Goal: Information Seeking & Learning: Check status

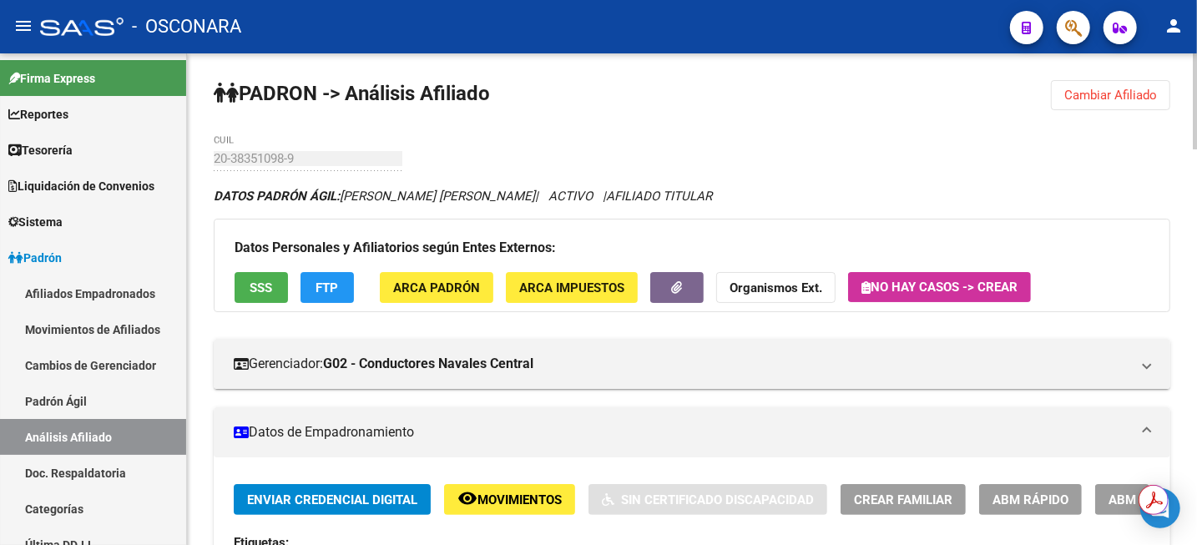
click at [1100, 93] on span "Cambiar Afiliado" at bounding box center [1111, 95] width 93 height 15
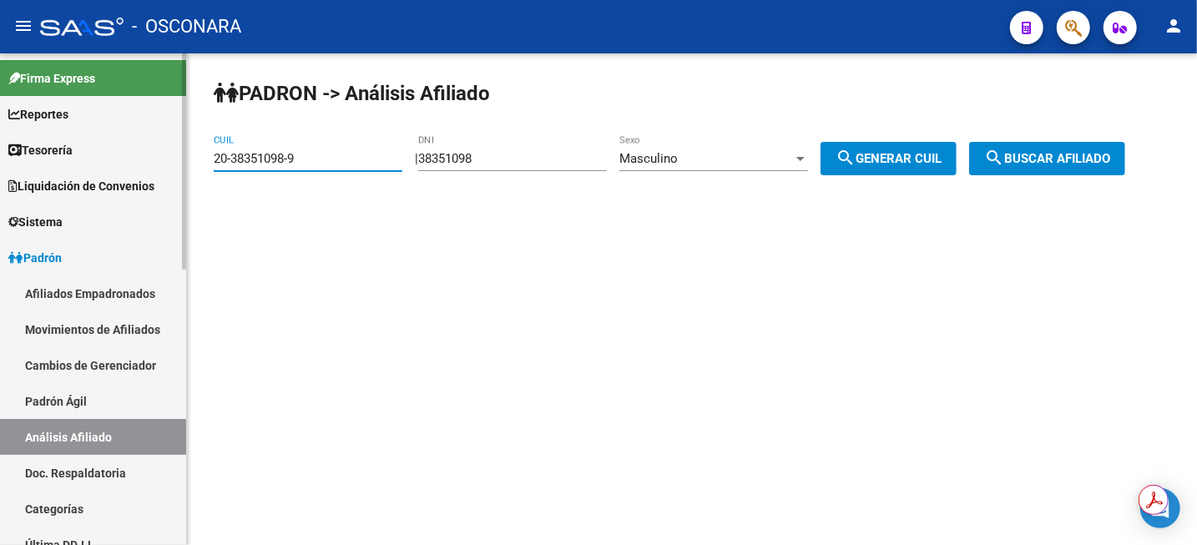
drag, startPoint x: 352, startPoint y: 163, endPoint x: 53, endPoint y: 177, distance: 299.3
click at [53, 177] on mat-sidenav-container "Firma Express Reportes Tablero de Control Ingresos Percibidos Análisis de todos…" at bounding box center [598, 299] width 1197 height 492
paste input "3-44383424"
type input "23-44383424-9"
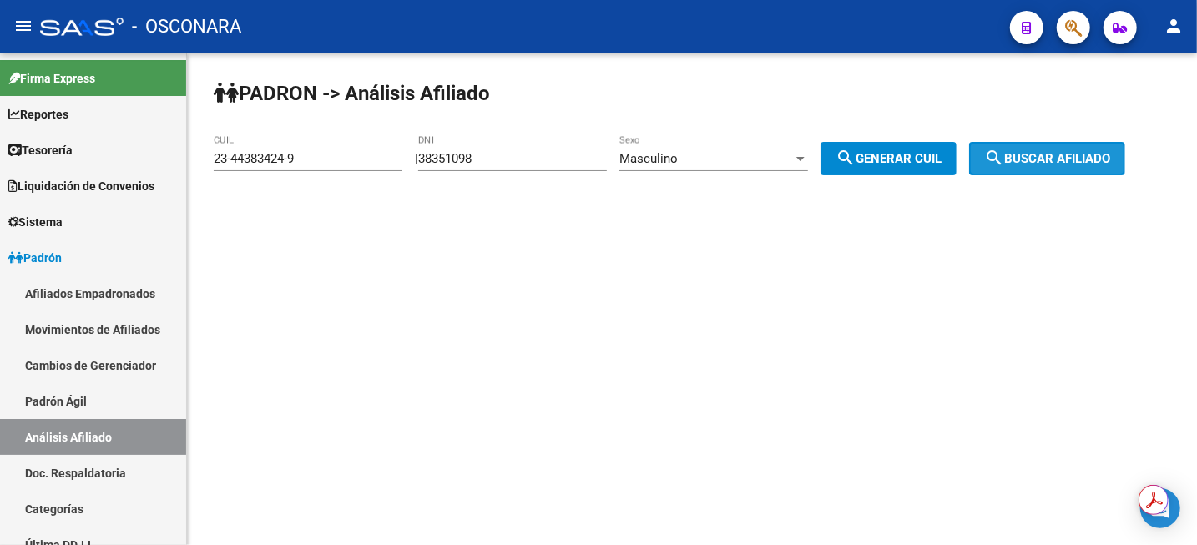
drag, startPoint x: 1044, startPoint y: 158, endPoint x: 1040, endPoint y: 171, distance: 14.0
click at [1040, 171] on button "search Buscar afiliado" at bounding box center [1047, 158] width 156 height 33
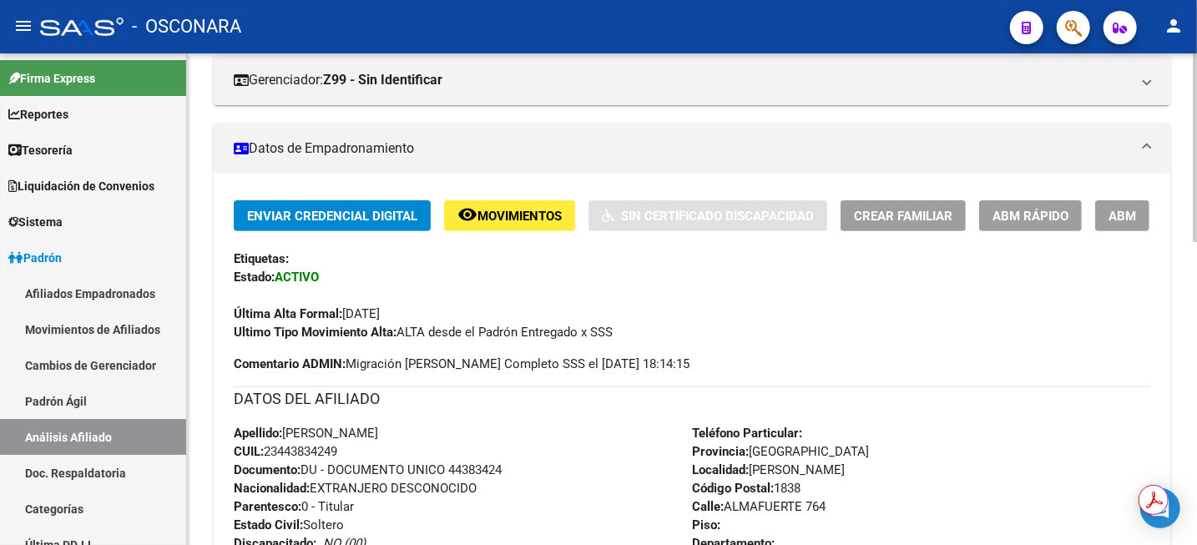
scroll to position [522, 0]
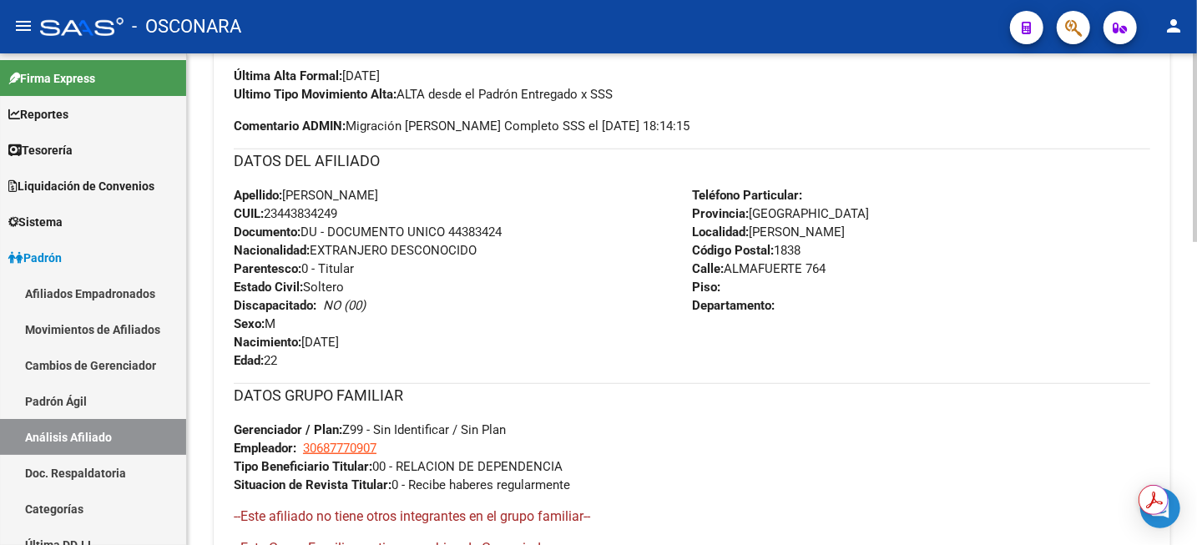
click at [301, 201] on div "Apellido: [PERSON_NAME]: 23443834249 Documento: DU - DOCUMENTO UNICO 44383424 N…" at bounding box center [463, 278] width 458 height 184
click at [291, 214] on span "CUIL: 23443834249" at bounding box center [286, 213] width 104 height 15
copy span "23443834249"
click at [291, 214] on span "CUIL: 23443834249" at bounding box center [286, 213] width 104 height 15
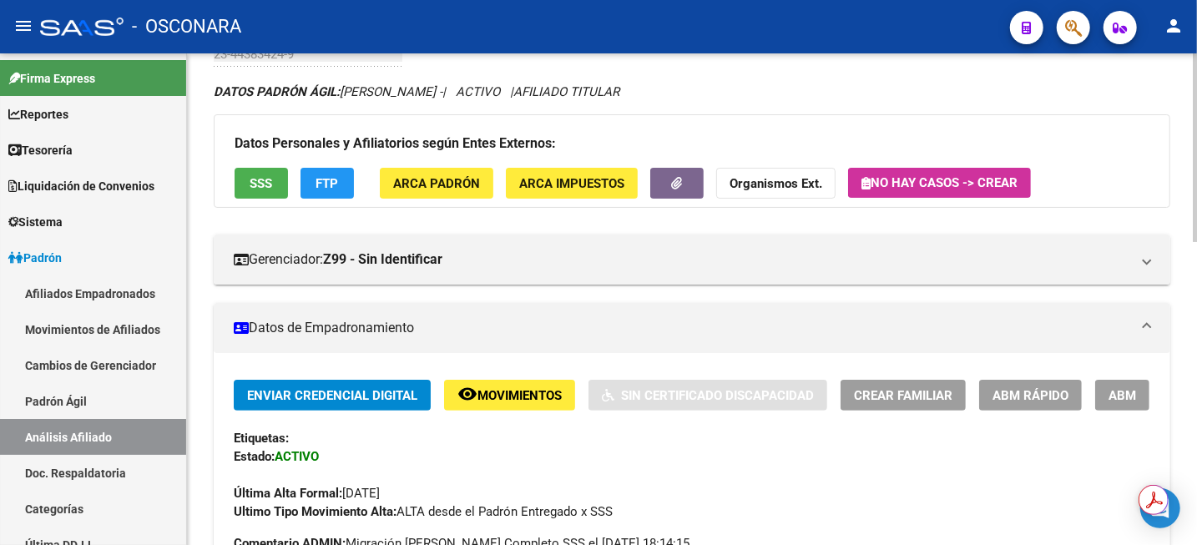
scroll to position [0, 0]
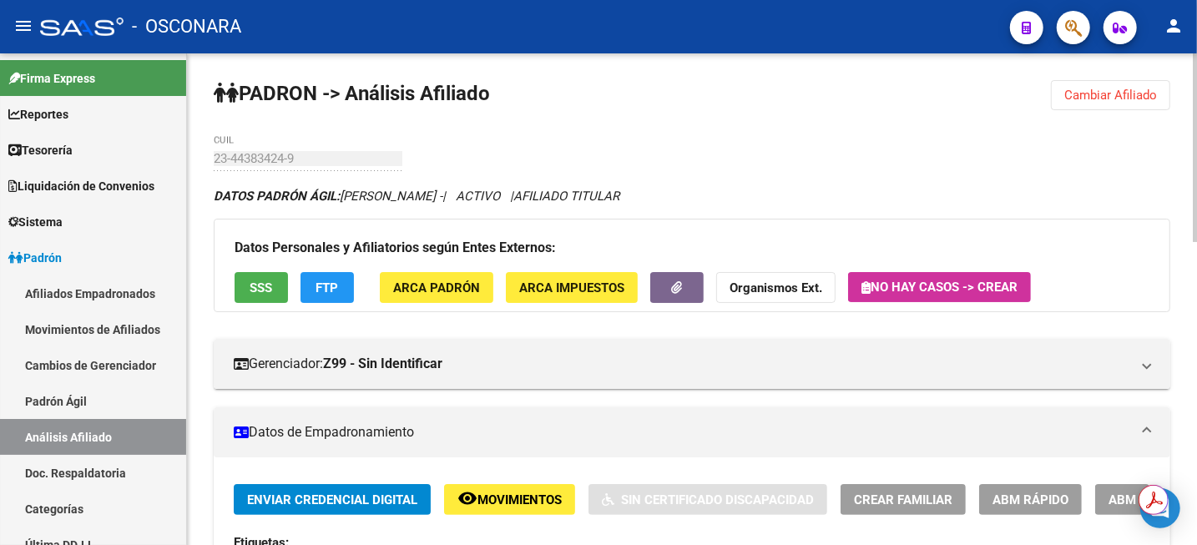
click at [1096, 103] on button "Cambiar Afiliado" at bounding box center [1110, 95] width 119 height 30
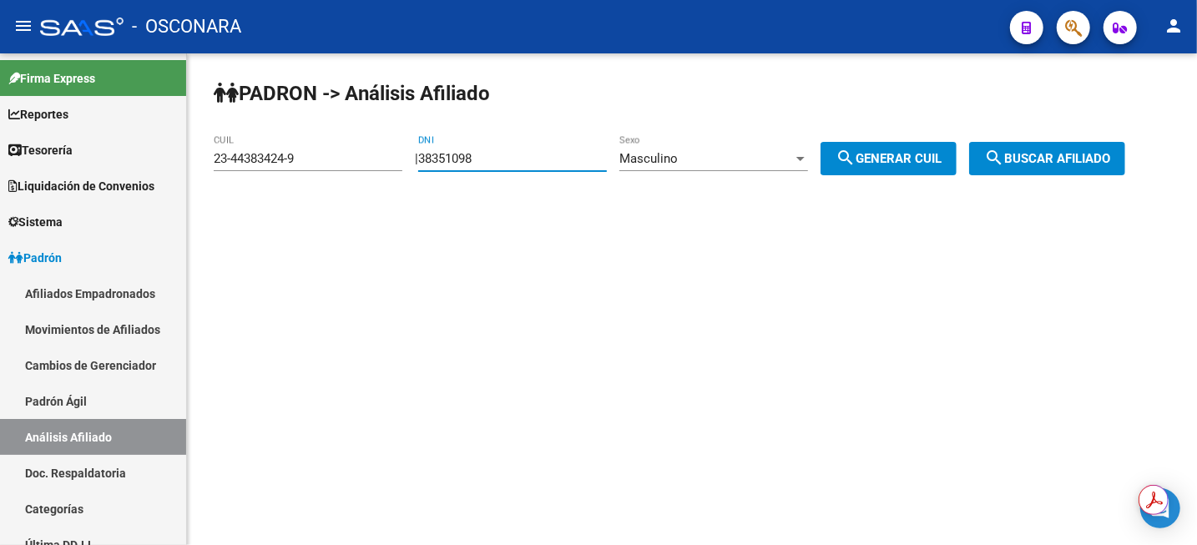
click at [536, 164] on input "38351098" at bounding box center [512, 158] width 189 height 15
paste input "10286143"
type input "10286143"
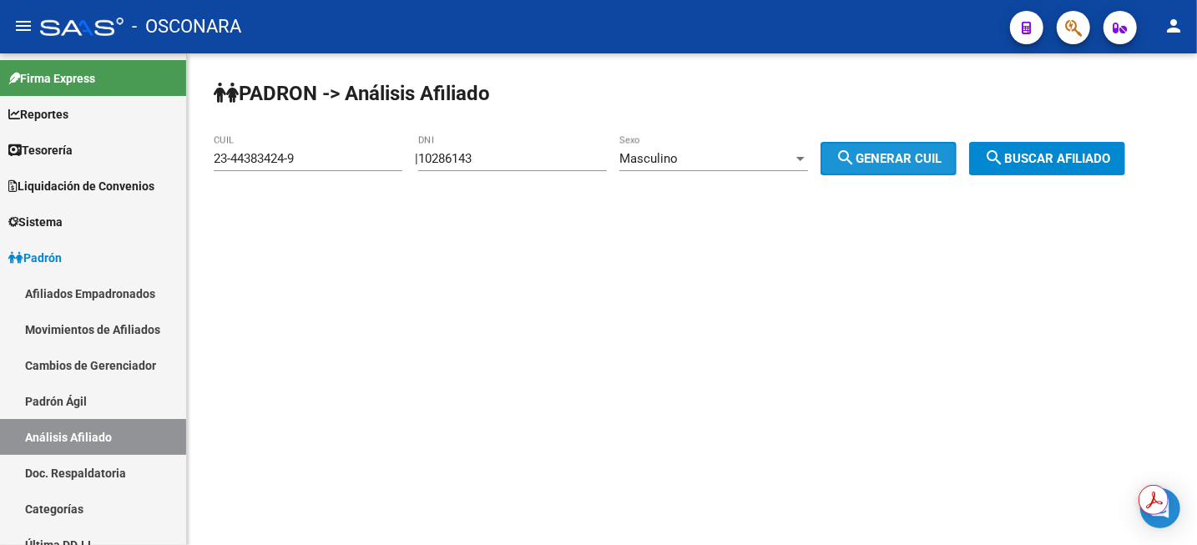
click at [910, 164] on span "search Generar CUIL" at bounding box center [889, 158] width 106 height 15
type input "20-10286143-5"
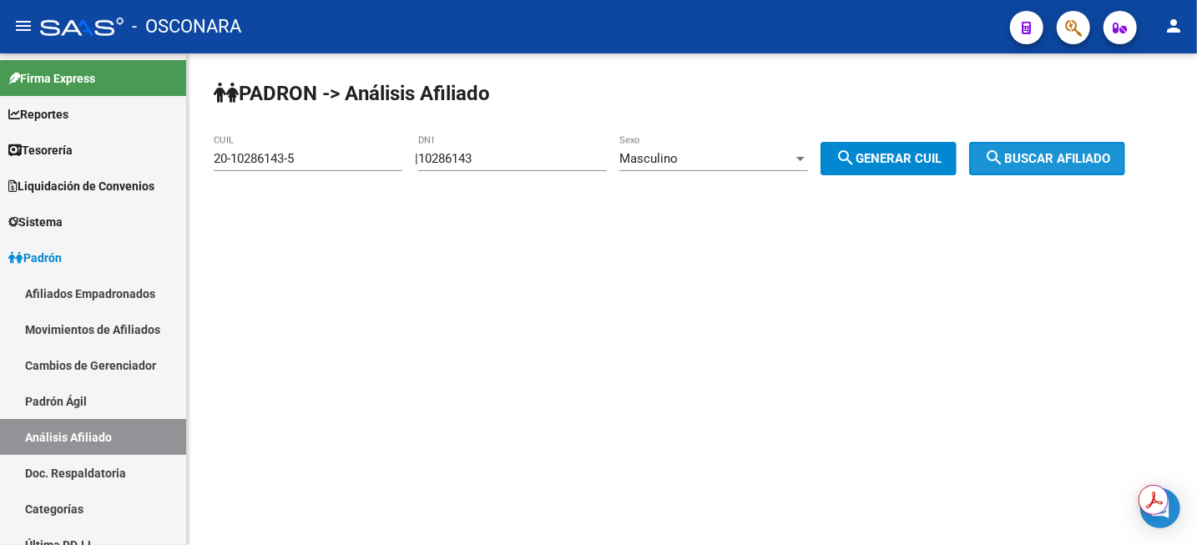
click at [1090, 144] on button "search Buscar afiliado" at bounding box center [1047, 158] width 156 height 33
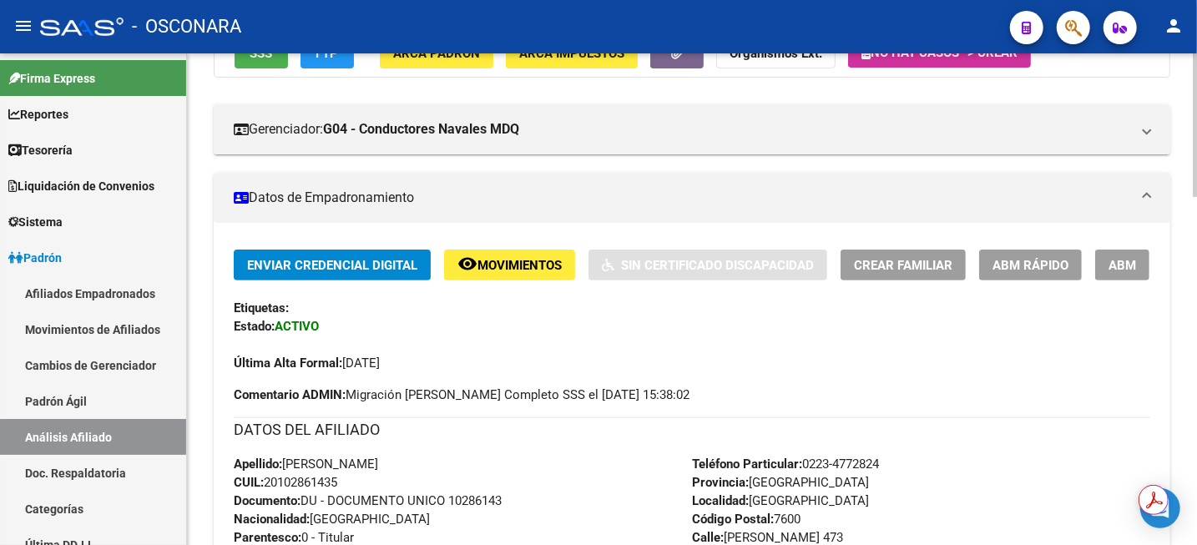
scroll to position [313, 0]
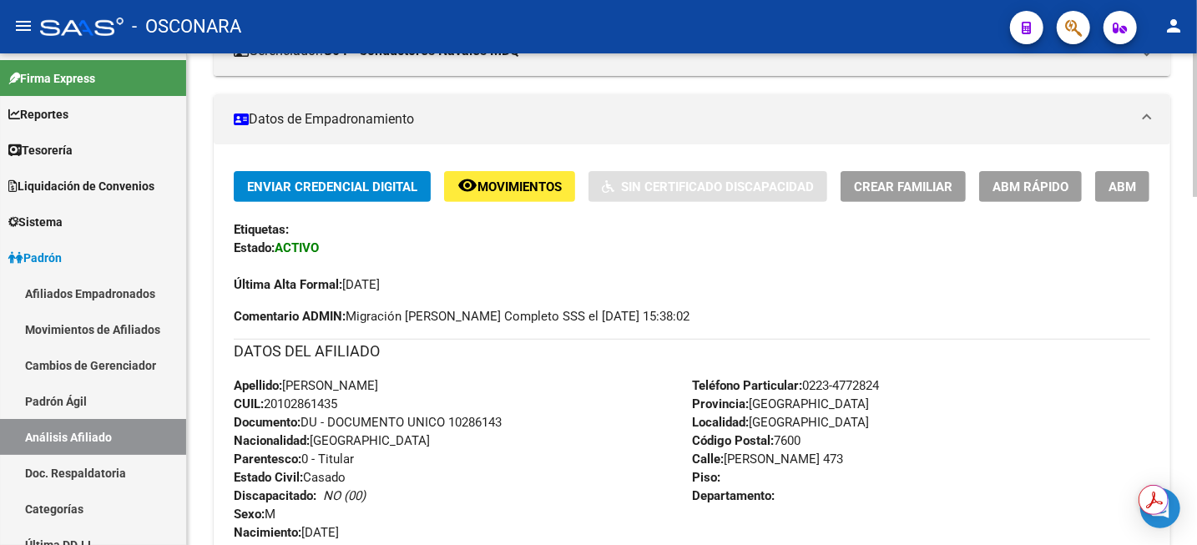
click at [295, 406] on span "CUIL: 20102861435" at bounding box center [286, 404] width 104 height 15
copy span "20102861435"
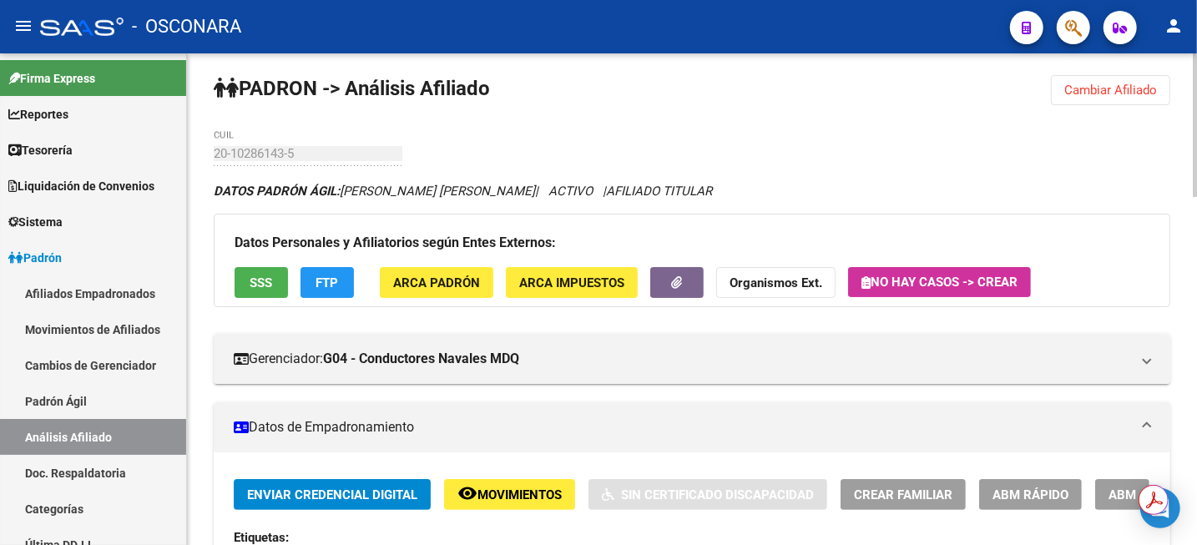
scroll to position [0, 0]
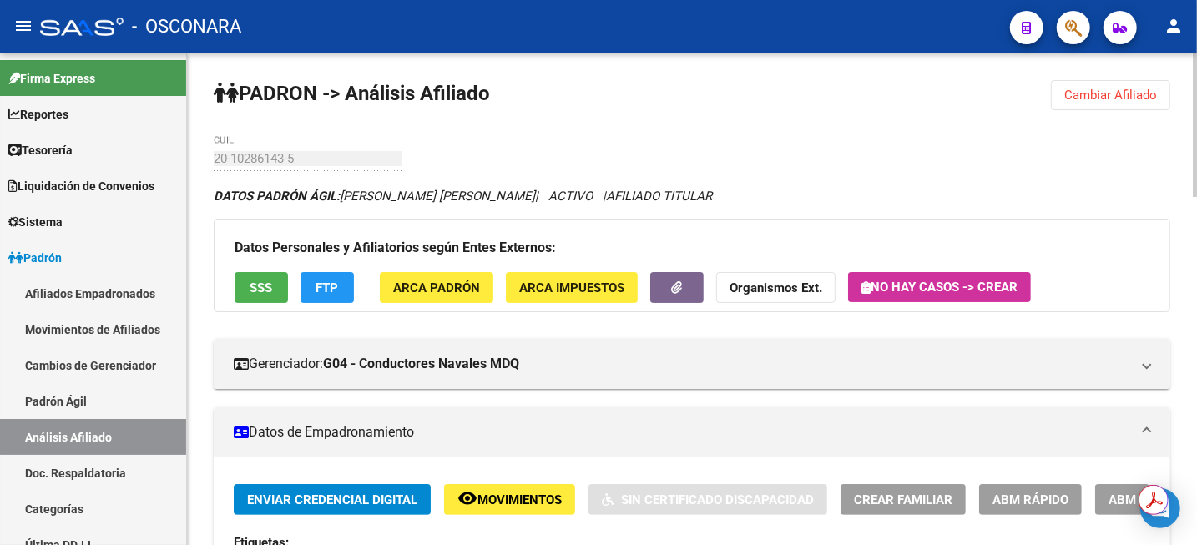
click at [1112, 101] on span "Cambiar Afiliado" at bounding box center [1111, 95] width 93 height 15
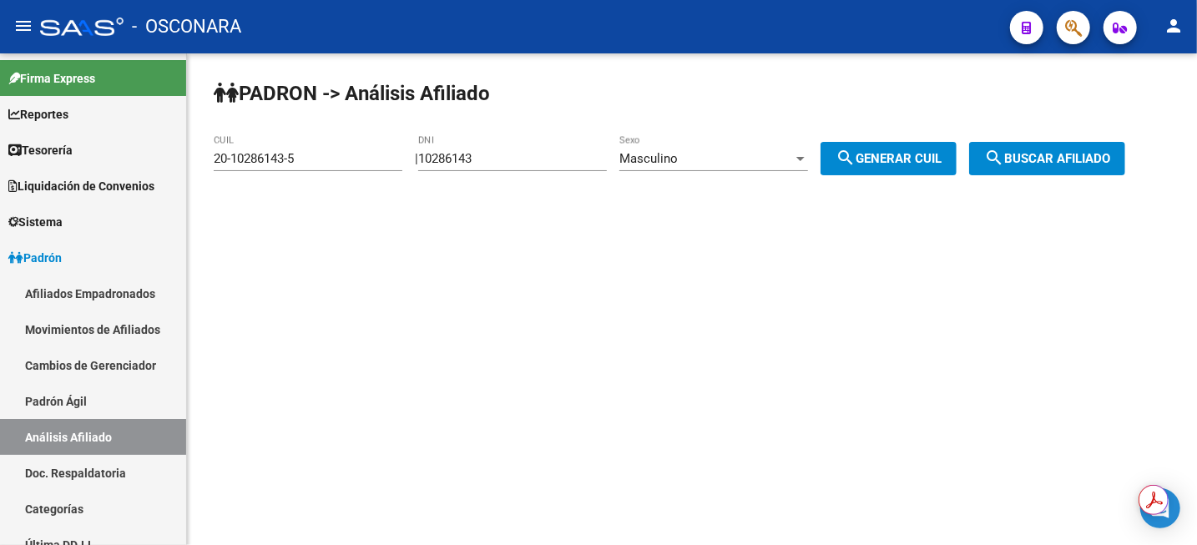
click at [510, 164] on input "10286143" at bounding box center [512, 158] width 189 height 15
paste input "20.065086"
click at [453, 164] on input "20.065086" at bounding box center [512, 158] width 189 height 15
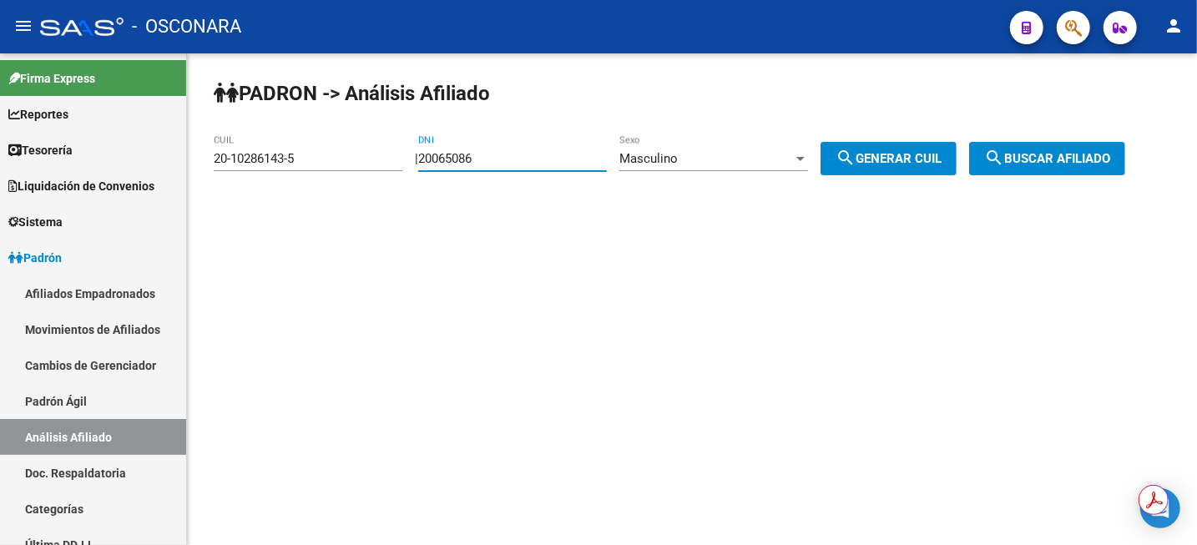
type input "20065086"
click at [924, 160] on span "search Generar CUIL" at bounding box center [889, 158] width 106 height 15
type input "20-20065086-8"
click at [1055, 169] on button "search Buscar afiliado" at bounding box center [1047, 158] width 156 height 33
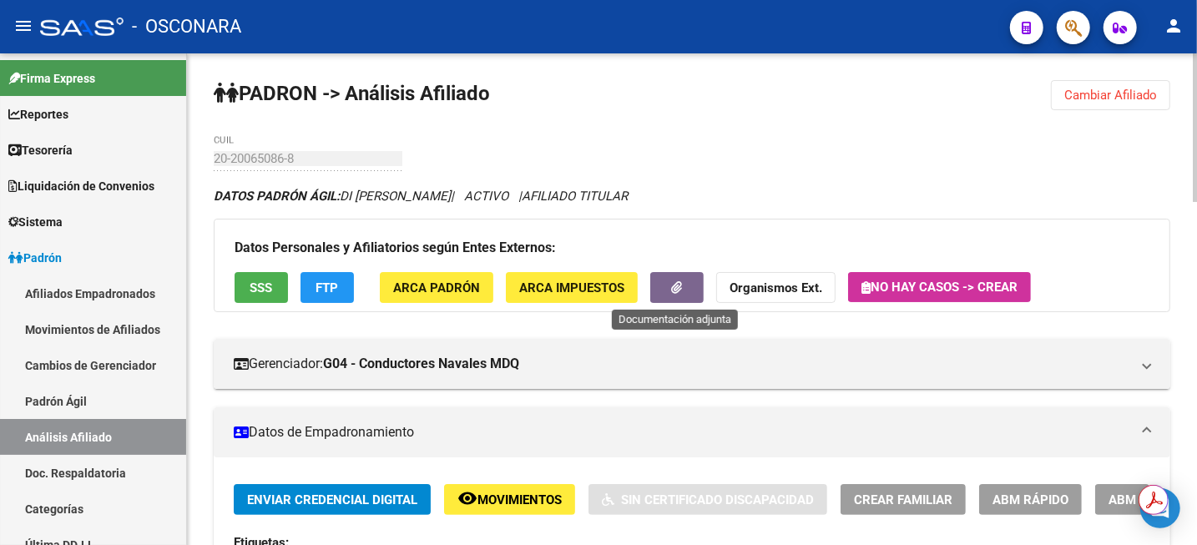
click at [674, 298] on button "button" at bounding box center [676, 287] width 53 height 31
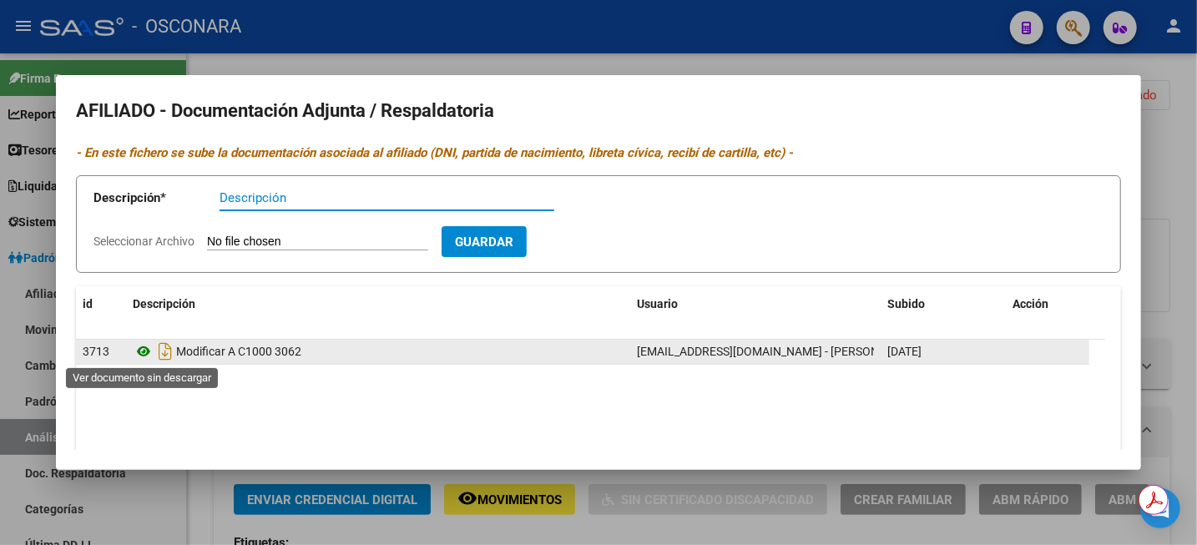
click at [145, 356] on icon at bounding box center [144, 352] width 22 height 20
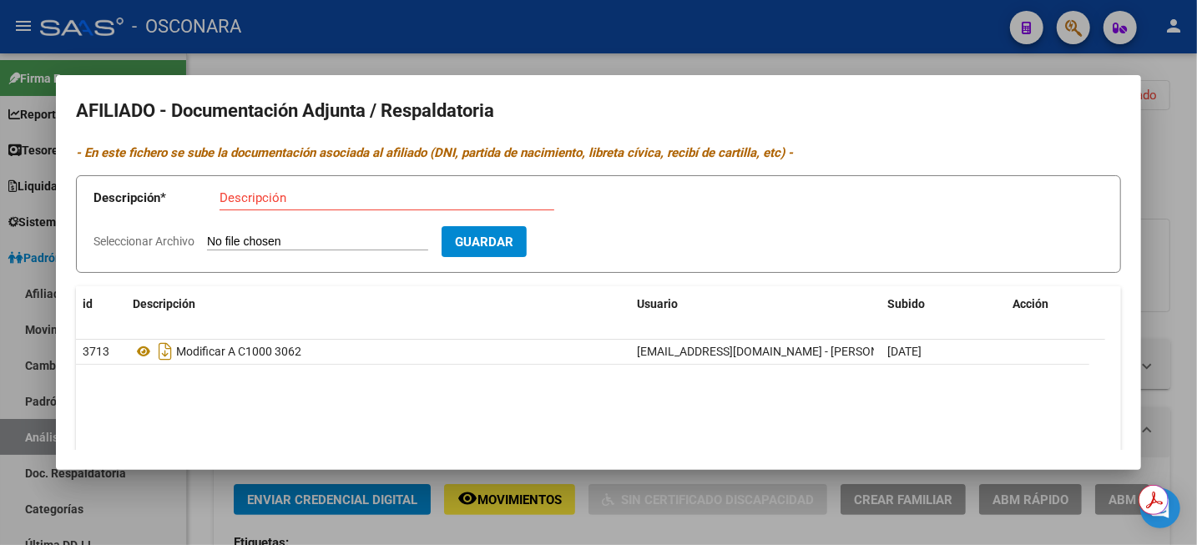
click at [1179, 149] on div at bounding box center [598, 272] width 1197 height 545
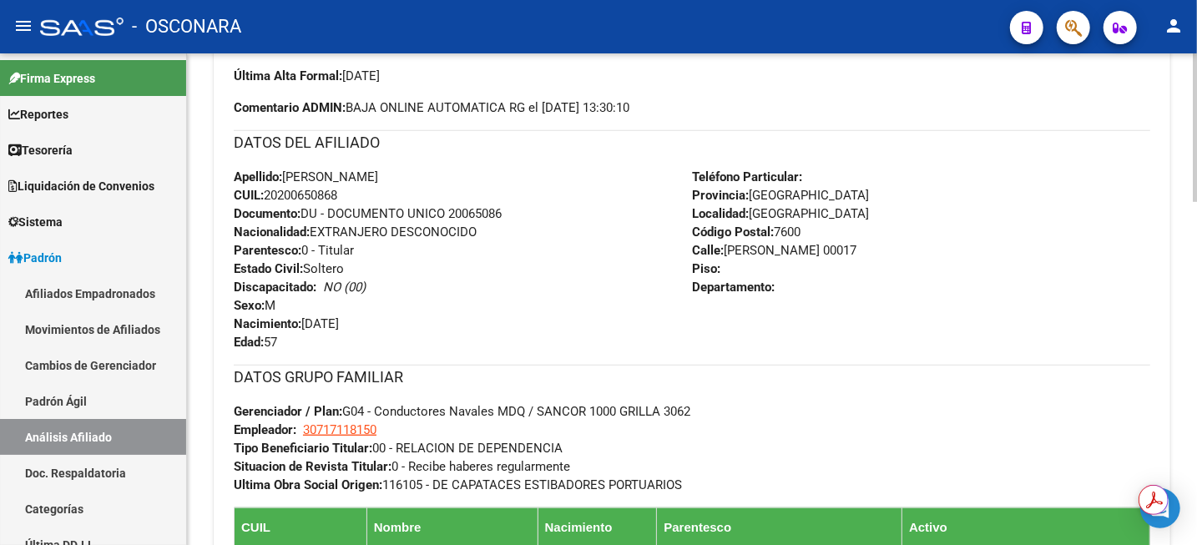
scroll to position [626, 0]
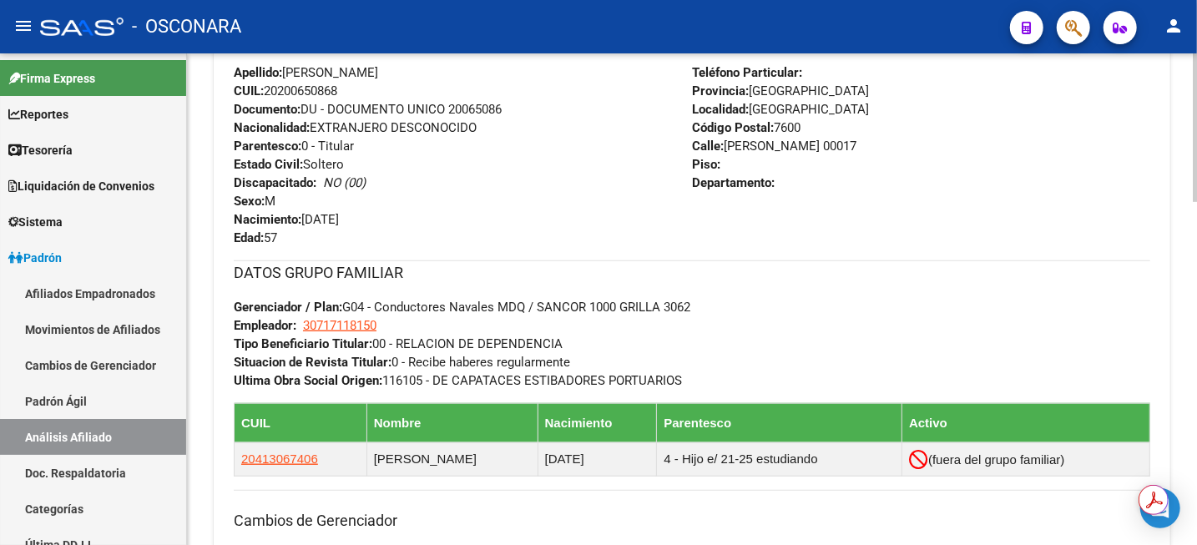
click at [321, 84] on span "CUIL: 20200650868" at bounding box center [286, 91] width 104 height 15
click at [319, 89] on span "CUIL: 20200650868" at bounding box center [286, 91] width 104 height 15
copy span "20200650868"
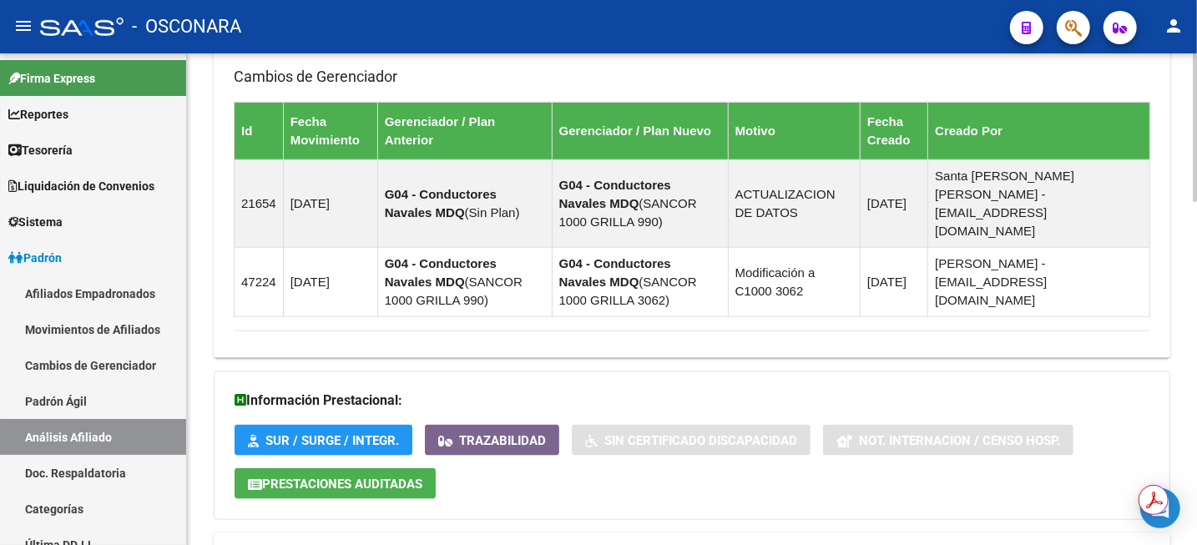
scroll to position [1136, 0]
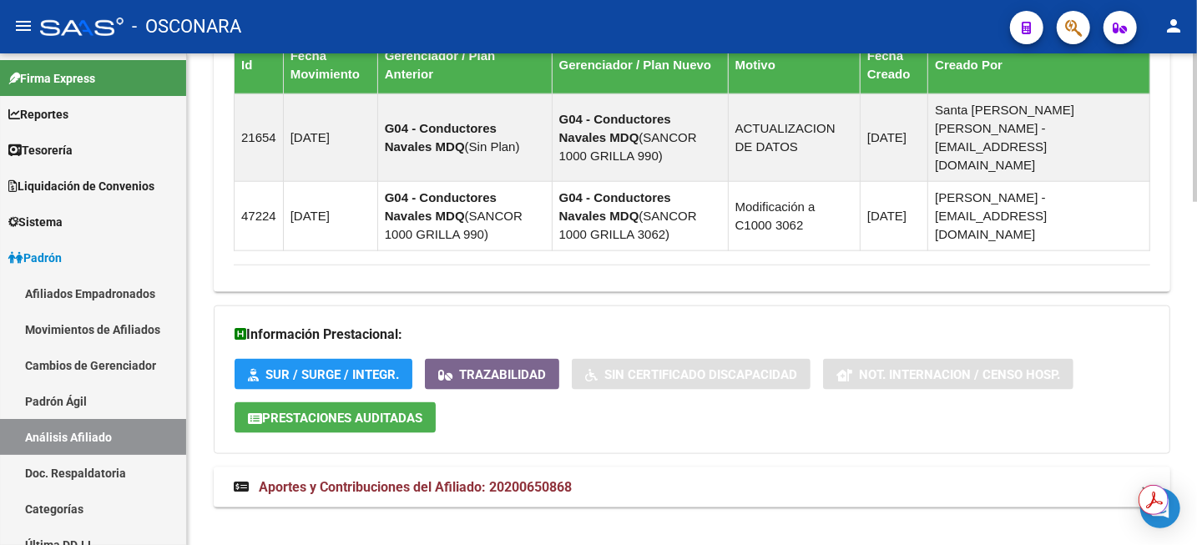
click at [551, 479] on span "Aportes y Contribuciones del Afiliado: 20200650868" at bounding box center [415, 487] width 313 height 16
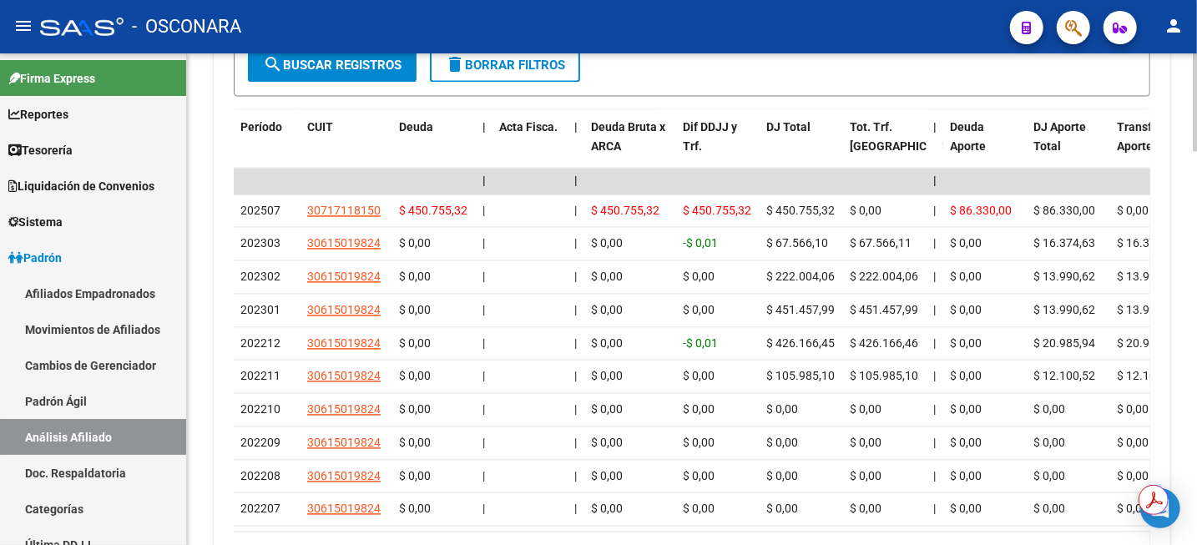
scroll to position [1861, 0]
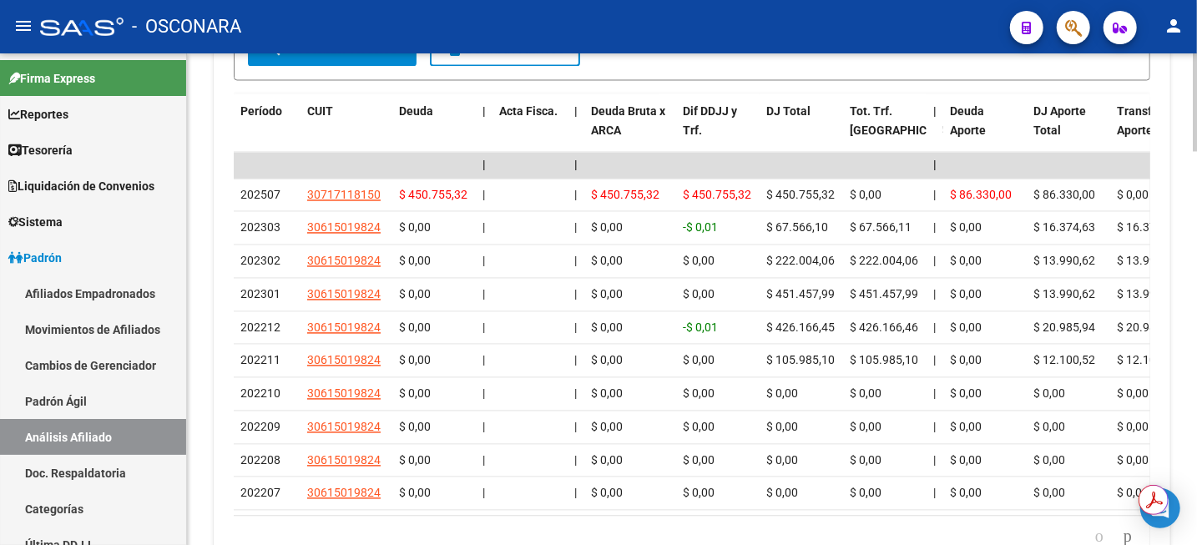
click at [1196, 458] on div at bounding box center [1195, 474] width 4 height 99
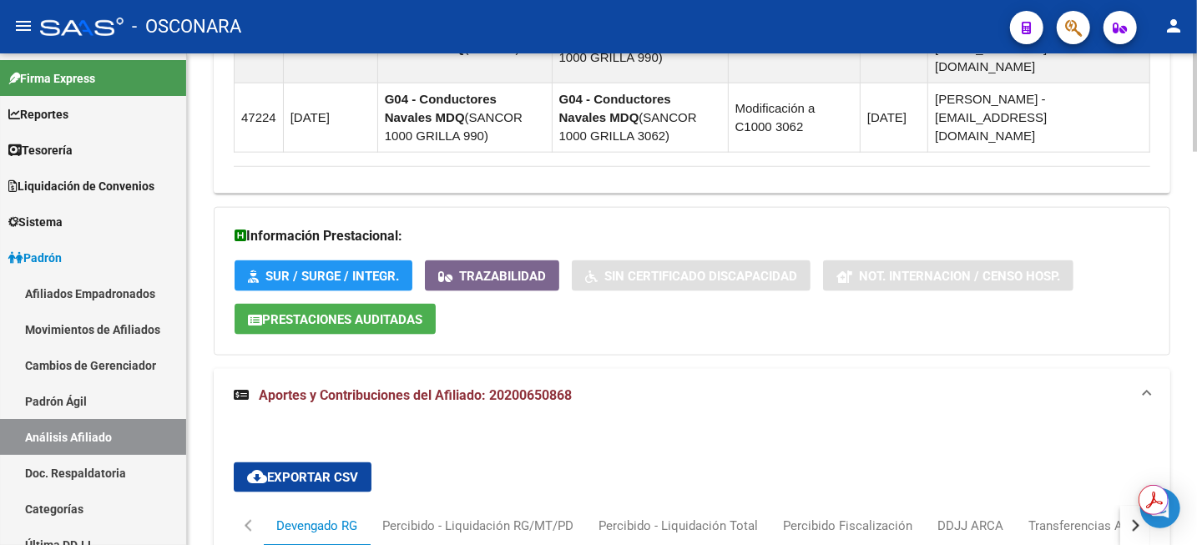
scroll to position [1444, 0]
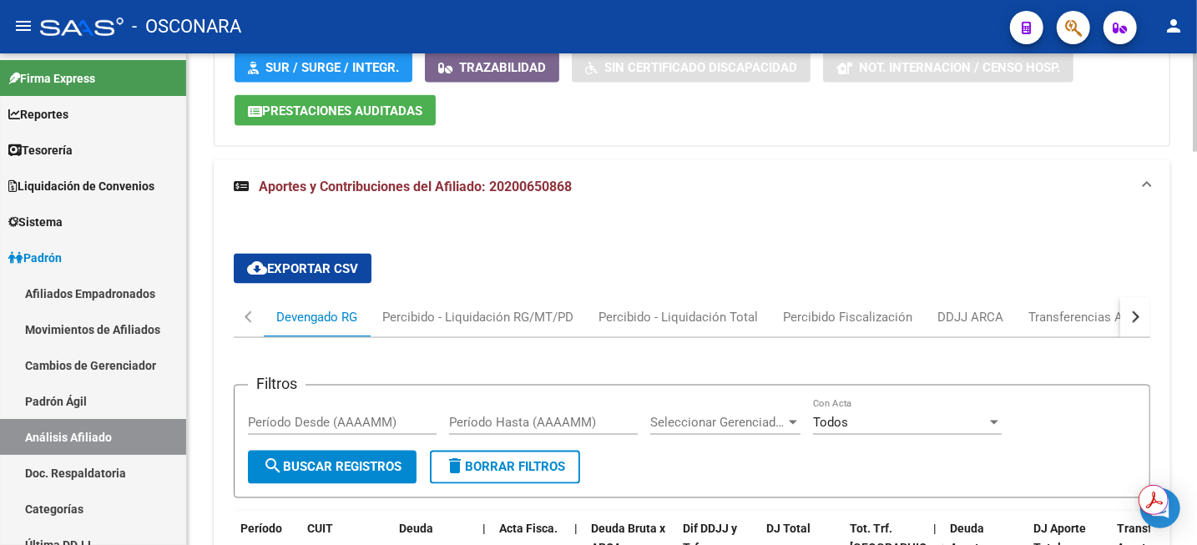
click at [1136, 311] on div "button" at bounding box center [1134, 317] width 12 height 12
click at [242, 297] on button "button" at bounding box center [249, 317] width 30 height 40
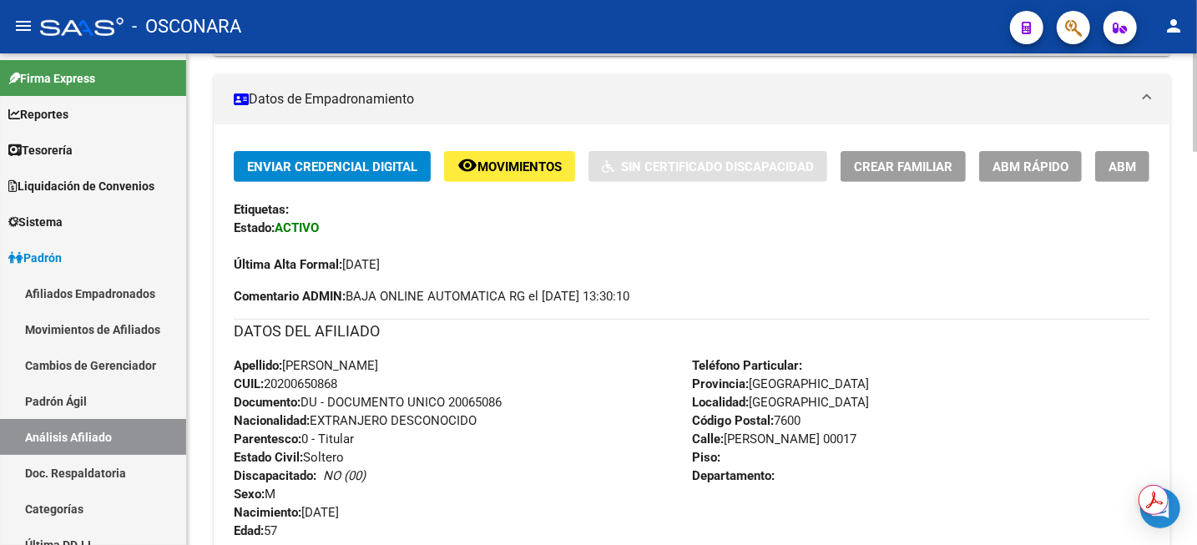
scroll to position [295, 0]
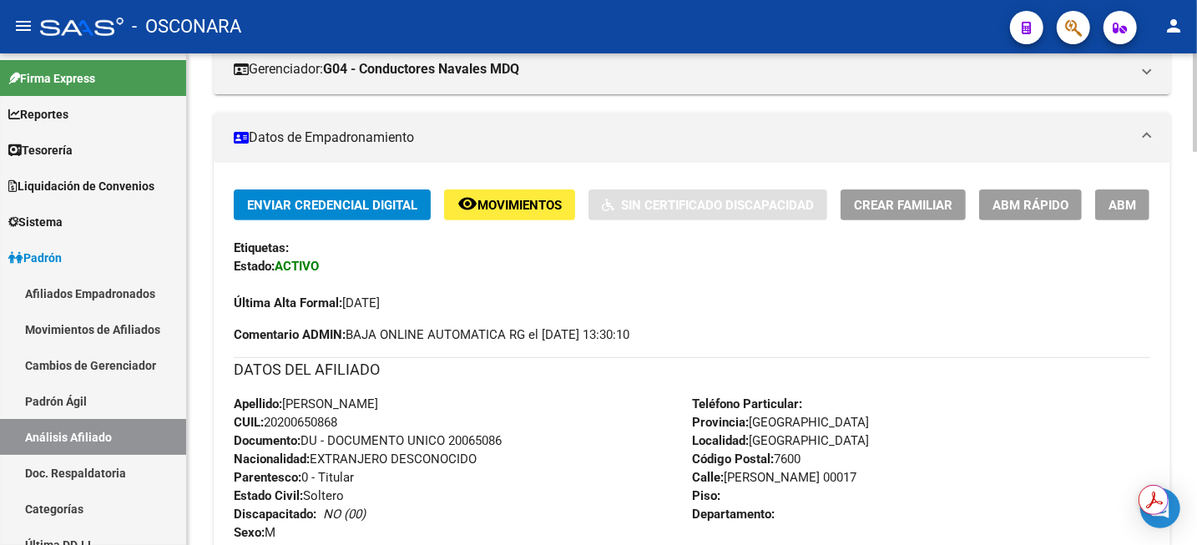
click at [309, 423] on span "CUIL: 20200650868" at bounding box center [286, 422] width 104 height 15
copy span "20200650868"
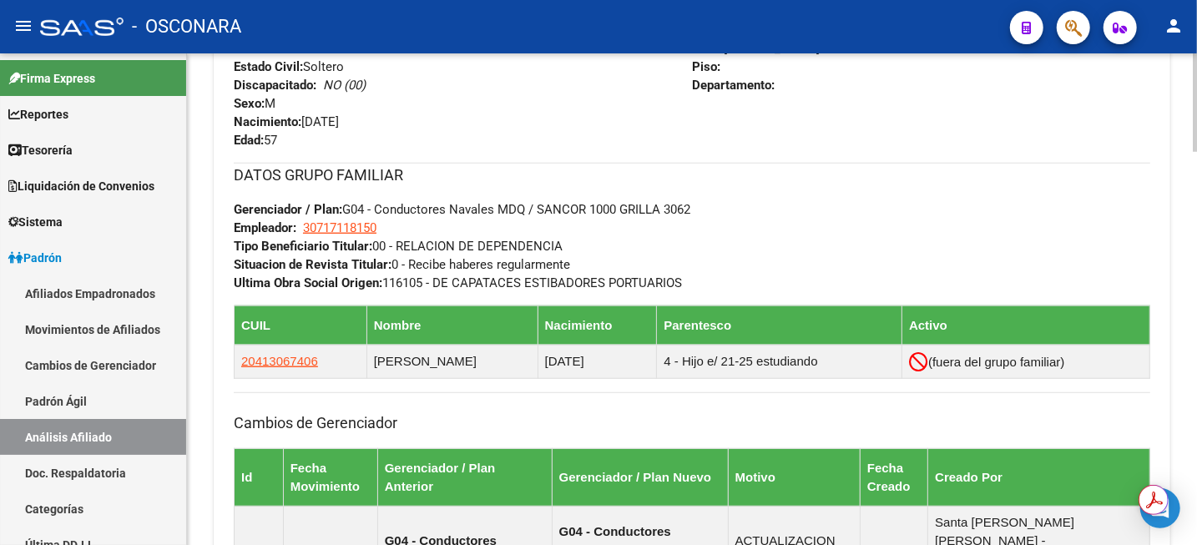
scroll to position [921, 0]
